Goal: Information Seeking & Learning: Learn about a topic

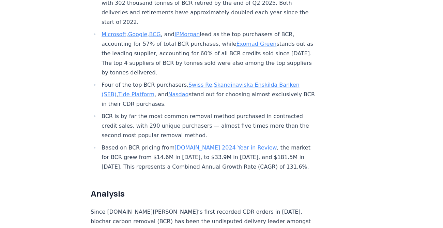
scroll to position [349, 0]
drag, startPoint x: 129, startPoint y: 73, endPoint x: 308, endPoint y: 11, distance: 189.5
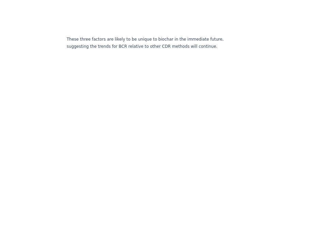
scroll to position [1091, 0]
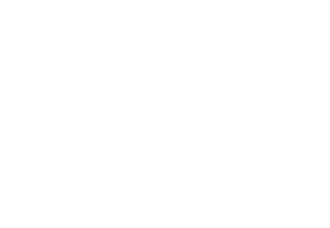
scroll to position [1160, 0]
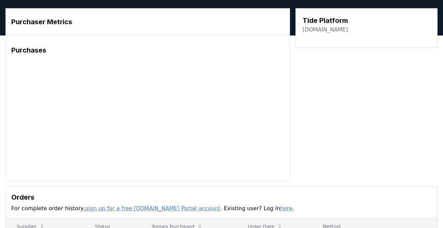
scroll to position [16, 0]
